Goal: Information Seeking & Learning: Learn about a topic

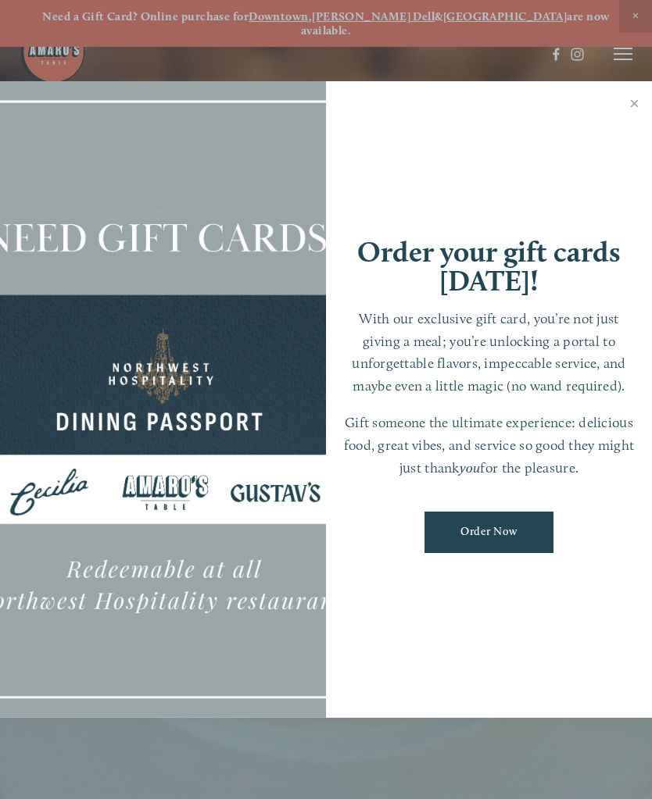
click at [644, 109] on link "Close" at bounding box center [634, 106] width 30 height 44
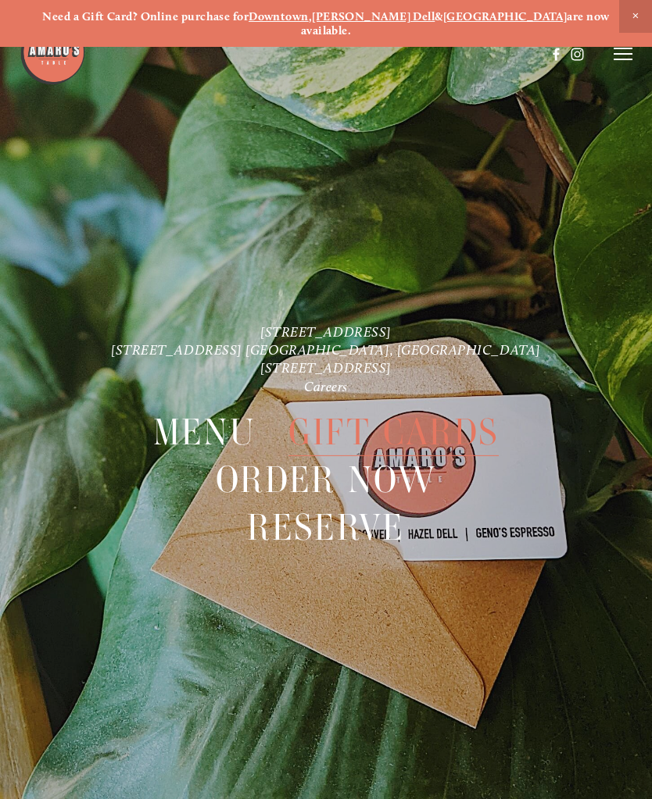
click at [619, 61] on icon at bounding box center [622, 54] width 19 height 14
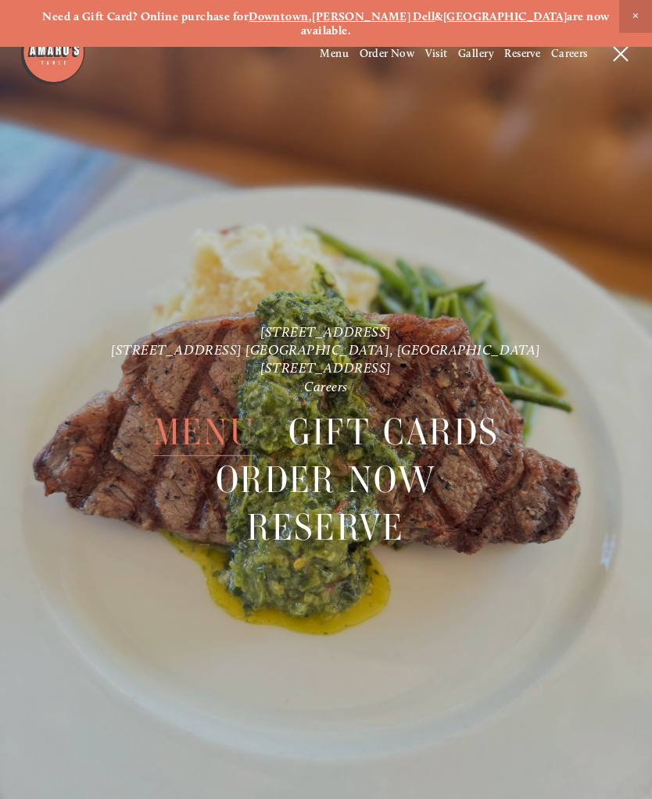
click at [219, 422] on span "Menu" at bounding box center [204, 433] width 102 height 48
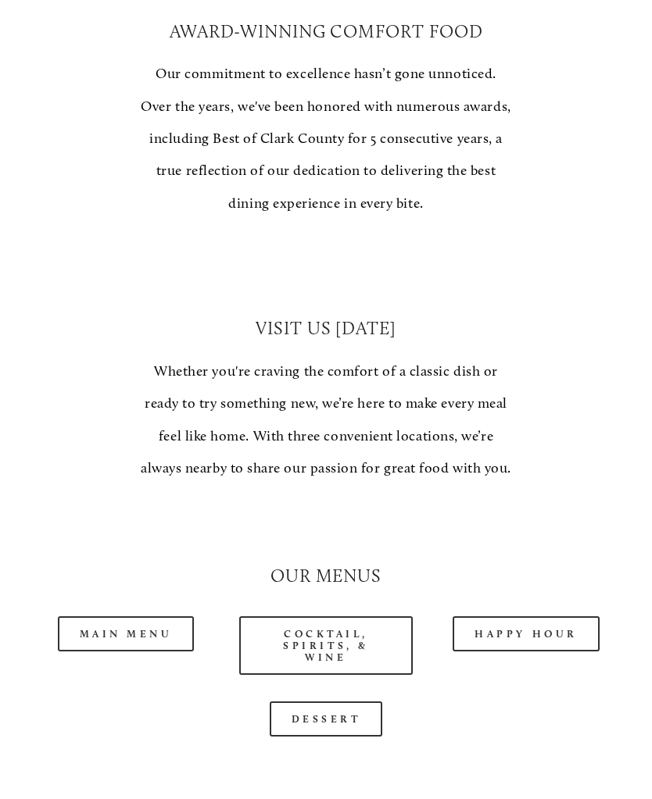
scroll to position [928, 0]
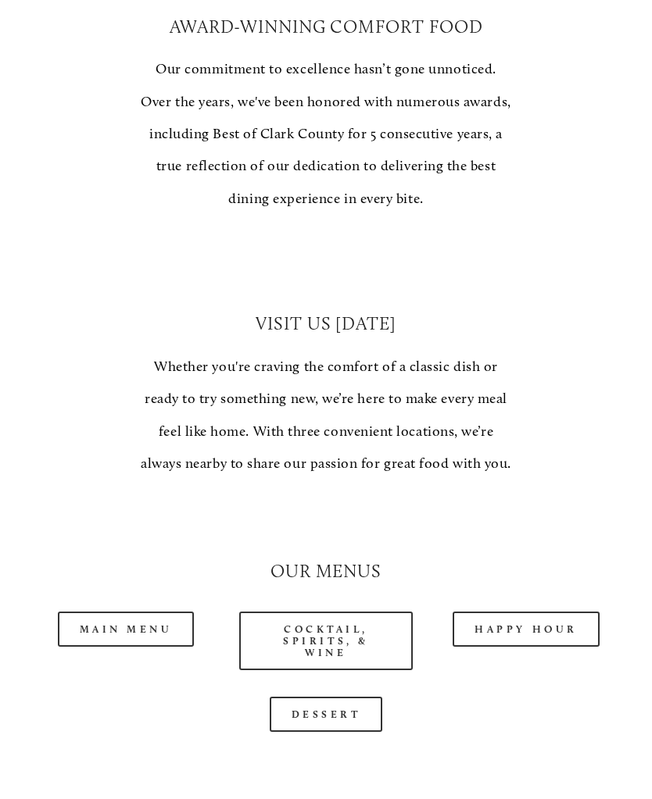
click at [138, 612] on link "Main Menu" at bounding box center [126, 629] width 137 height 35
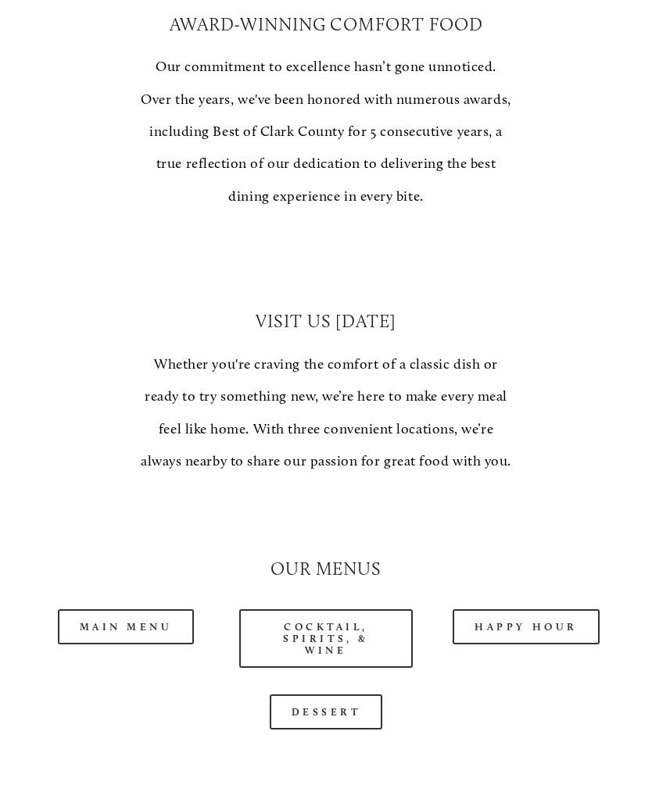
click at [348, 695] on link "Dessert" at bounding box center [326, 712] width 113 height 35
click at [552, 609] on link "Happy Hour" at bounding box center [525, 626] width 147 height 35
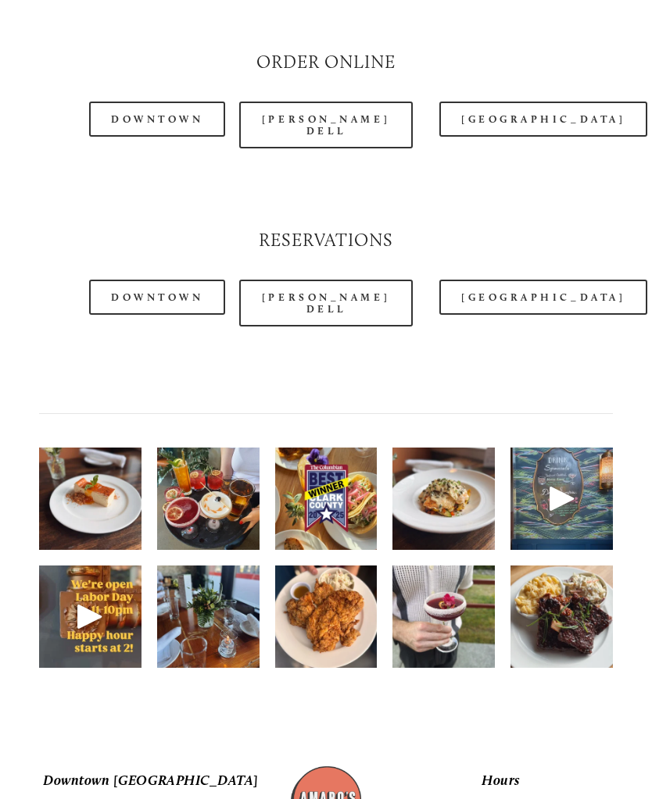
scroll to position [1698, 0]
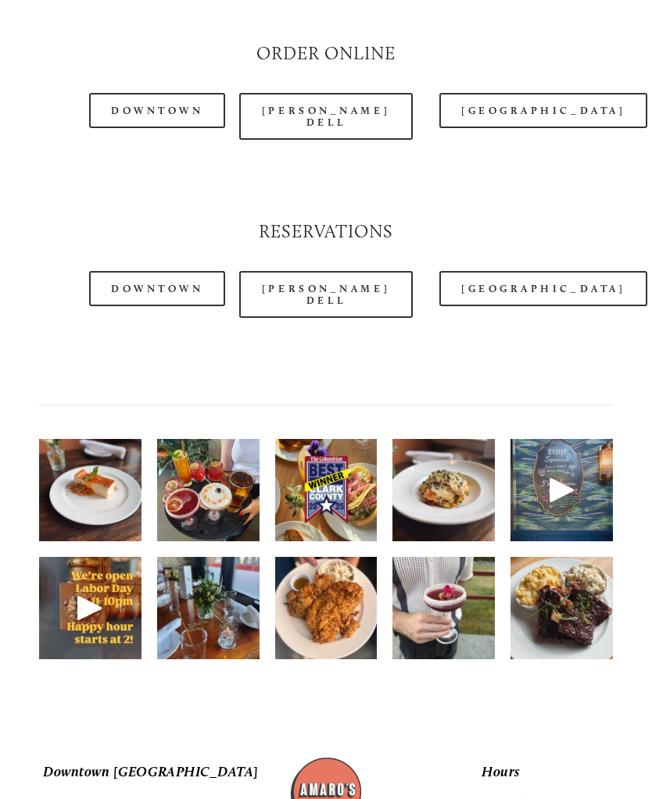
click at [68, 471] on img at bounding box center [90, 491] width 102 height 137
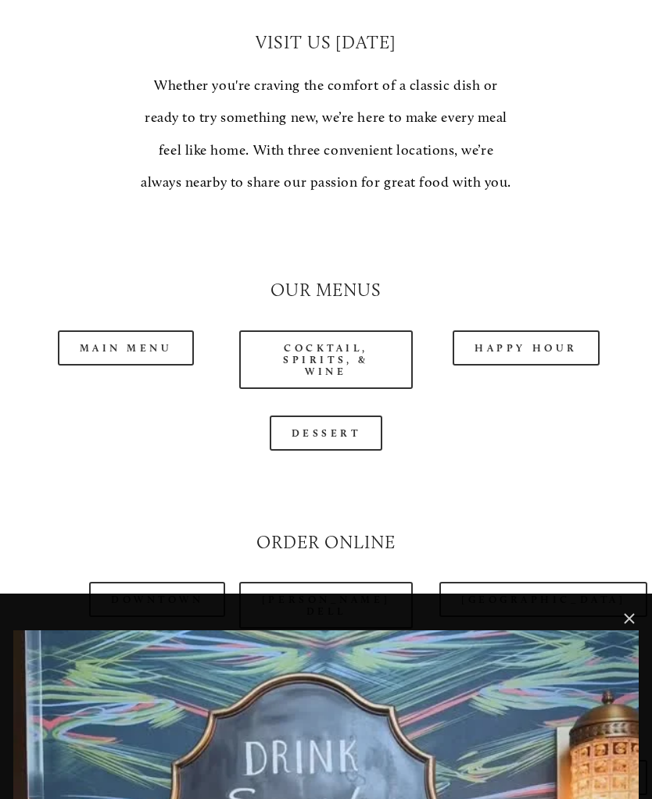
scroll to position [1210, 0]
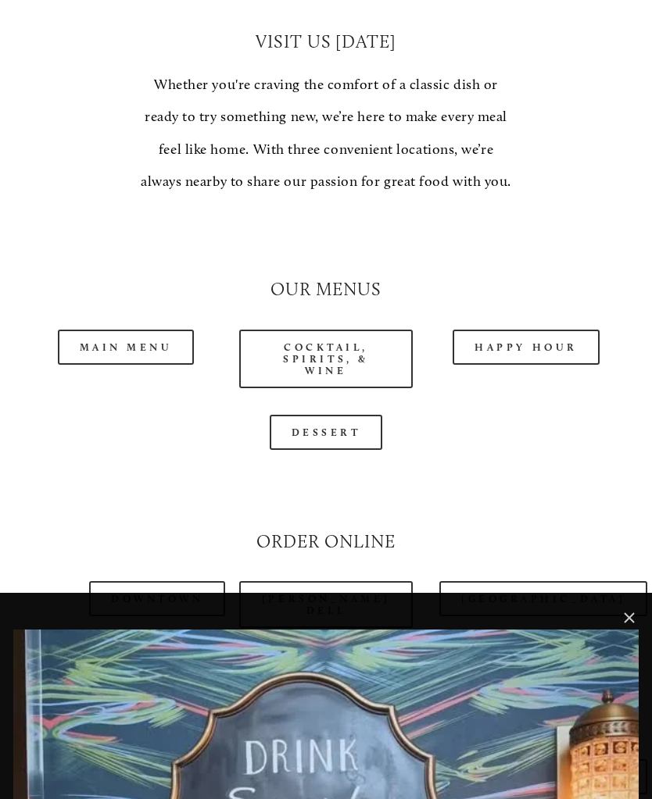
click at [293, 330] on link "Cocktail, Spirits, & Wine" at bounding box center [325, 359] width 173 height 59
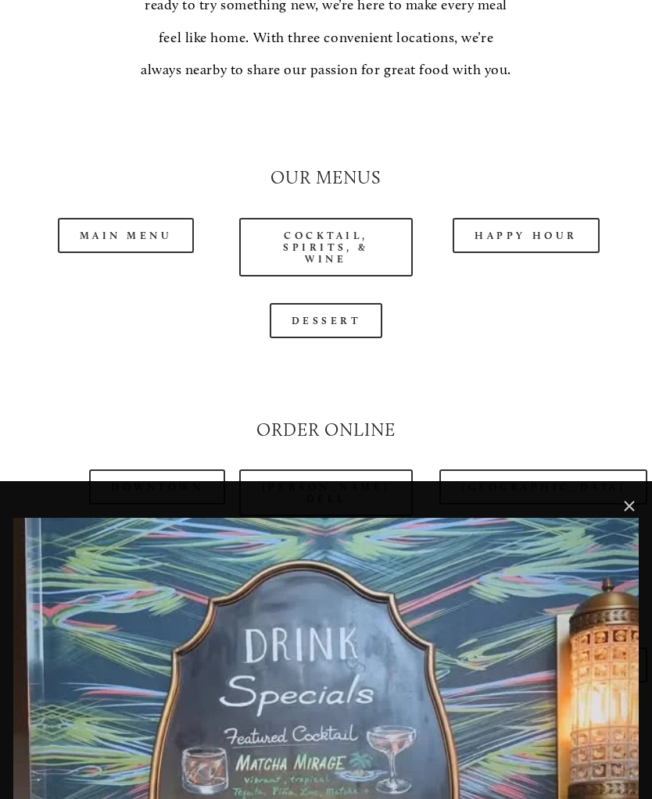
scroll to position [1326, 0]
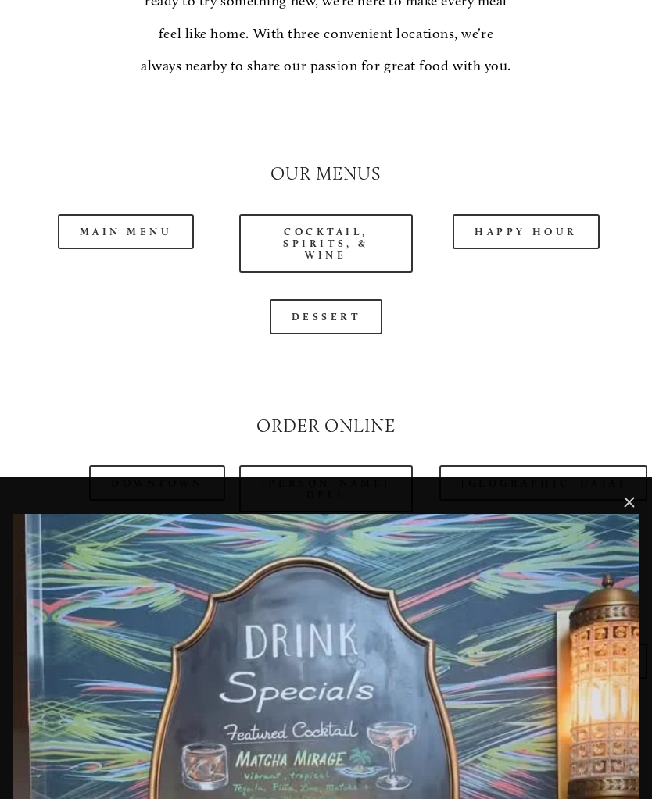
click at [129, 215] on link "Main Menu" at bounding box center [126, 232] width 137 height 35
